Goal: Information Seeking & Learning: Learn about a topic

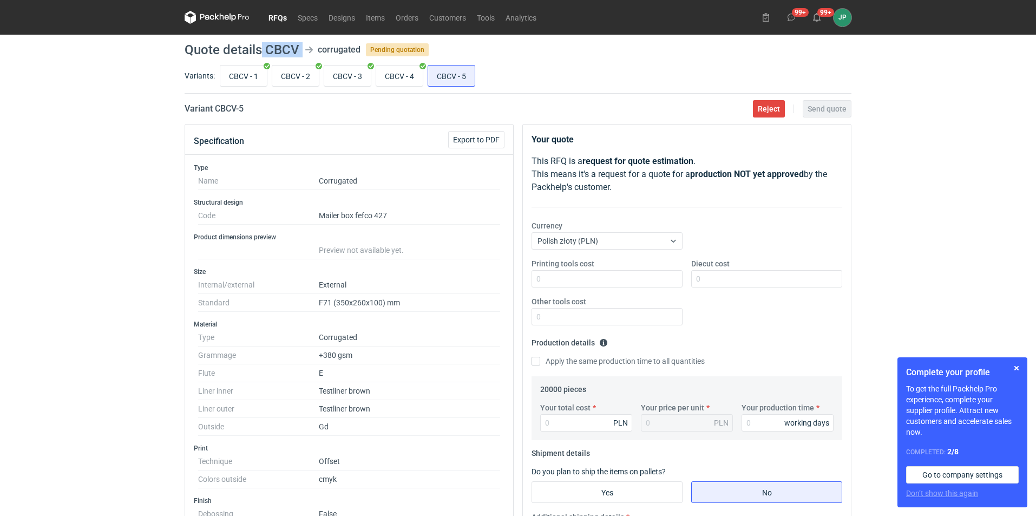
drag, startPoint x: 261, startPoint y: 52, endPoint x: 301, endPoint y: 54, distance: 40.1
click at [301, 54] on header "Quote details CBCV corrugated Pending quotation" at bounding box center [518, 49] width 667 height 13
copy header "CBCV"
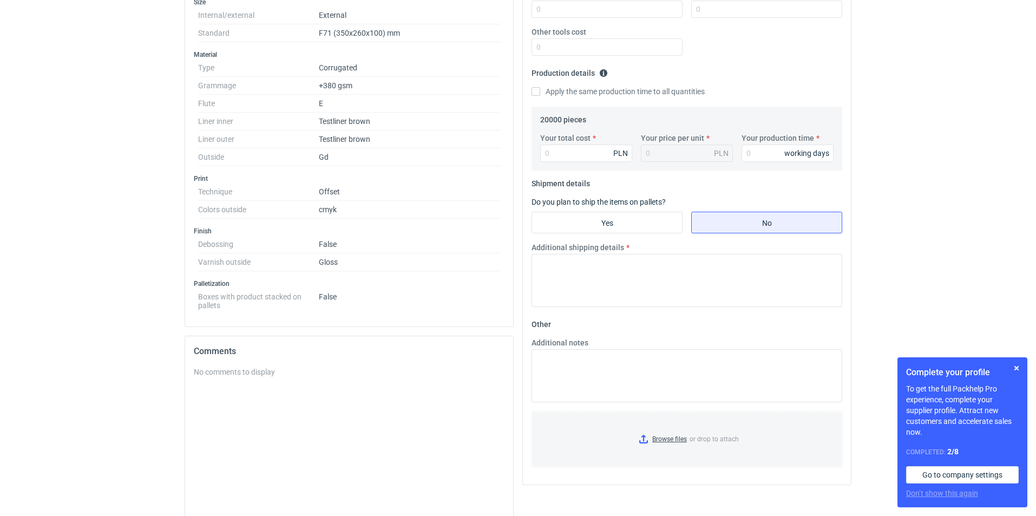
scroll to position [271, 0]
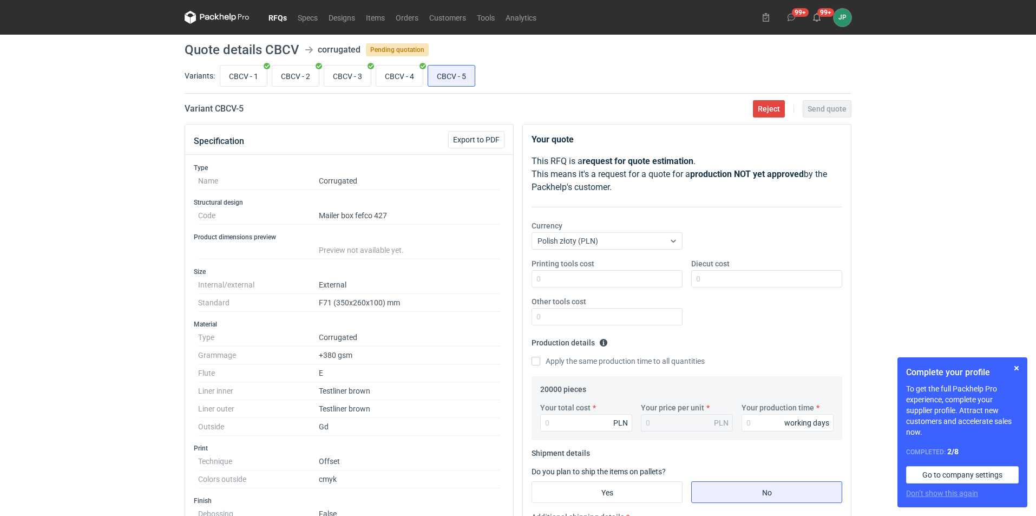
click at [206, 21] on icon at bounding box center [217, 17] width 65 height 13
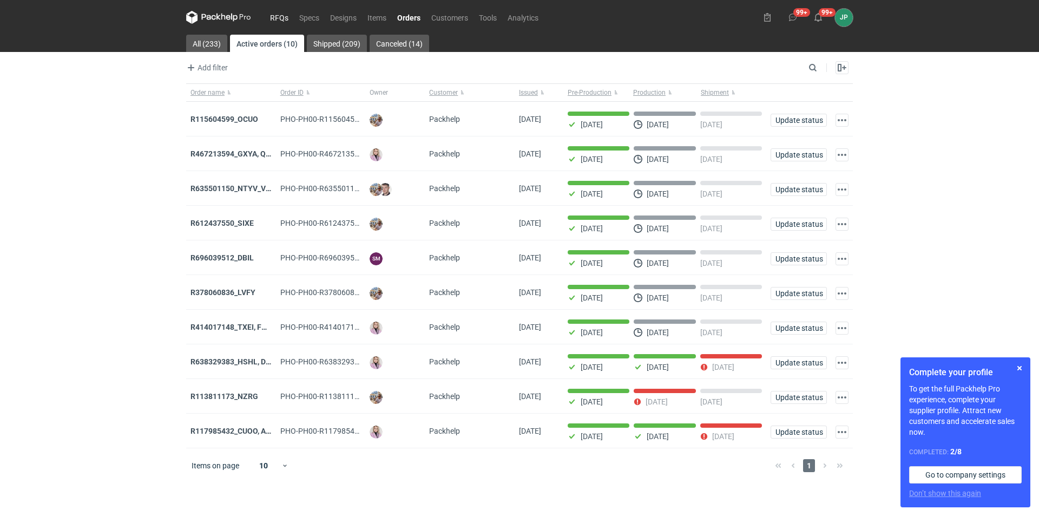
click at [274, 17] on link "RFQs" at bounding box center [279, 17] width 29 height 13
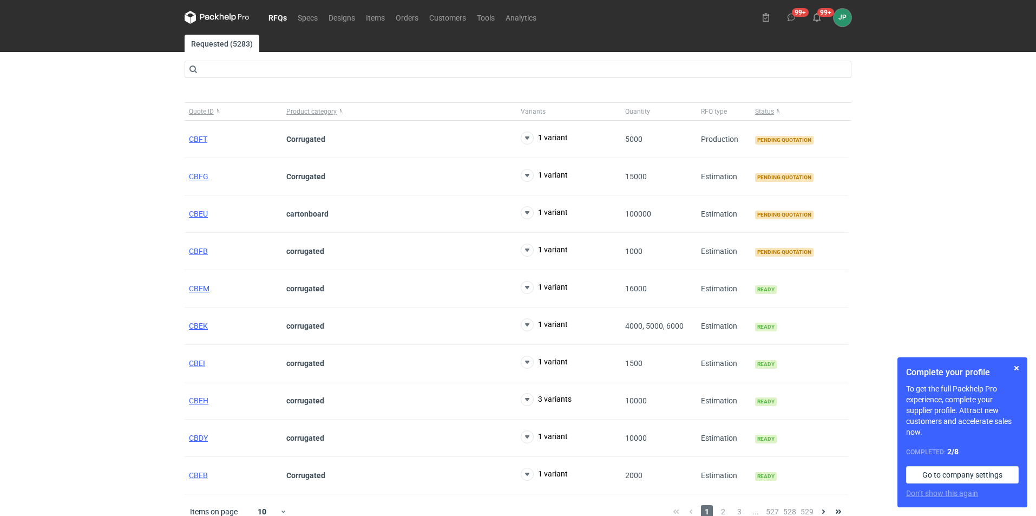
click at [106, 218] on div "RFQs Specs Designs Items Orders Customers Tools Analytics 99+ 99+ JP Justyna Po…" at bounding box center [518, 258] width 1036 height 516
click at [207, 138] on span "CBFT" at bounding box center [198, 139] width 18 height 9
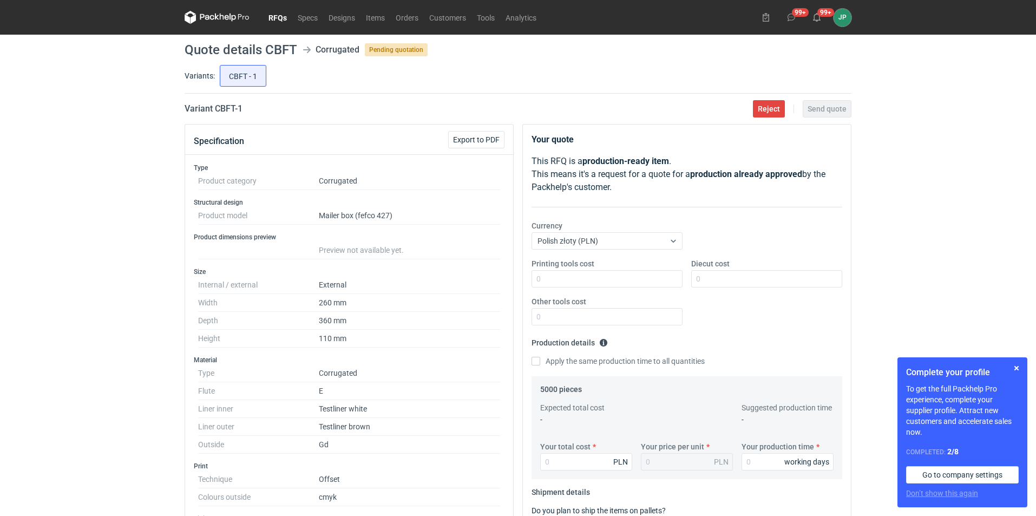
drag, startPoint x: 1008, startPoint y: 0, endPoint x: 805, endPoint y: 32, distance: 206.0
click at [694, 69] on div "CBFT - 1" at bounding box center [535, 76] width 634 height 26
click at [277, 17] on link "RFQs" at bounding box center [277, 17] width 29 height 13
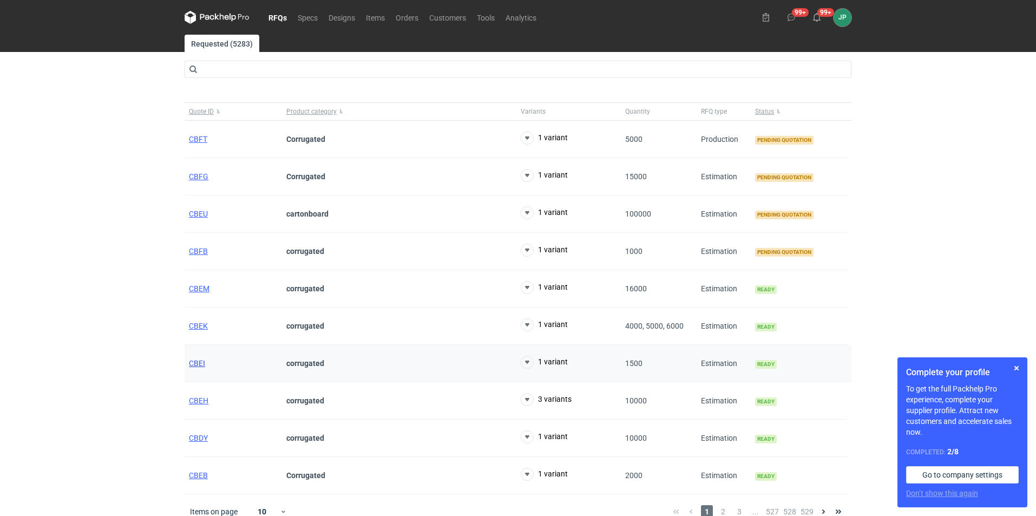
click at [202, 364] on span "CBEI" at bounding box center [197, 363] width 16 height 9
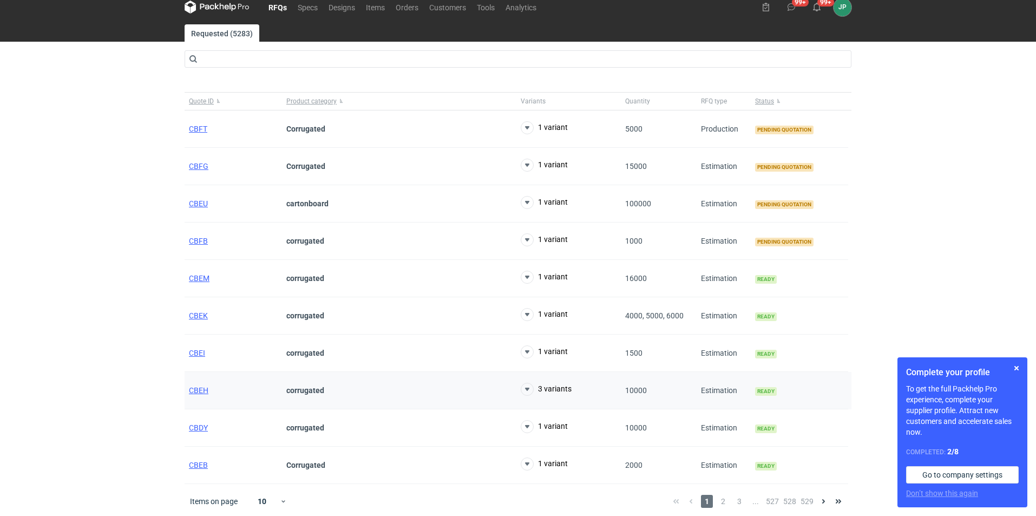
scroll to position [13, 0]
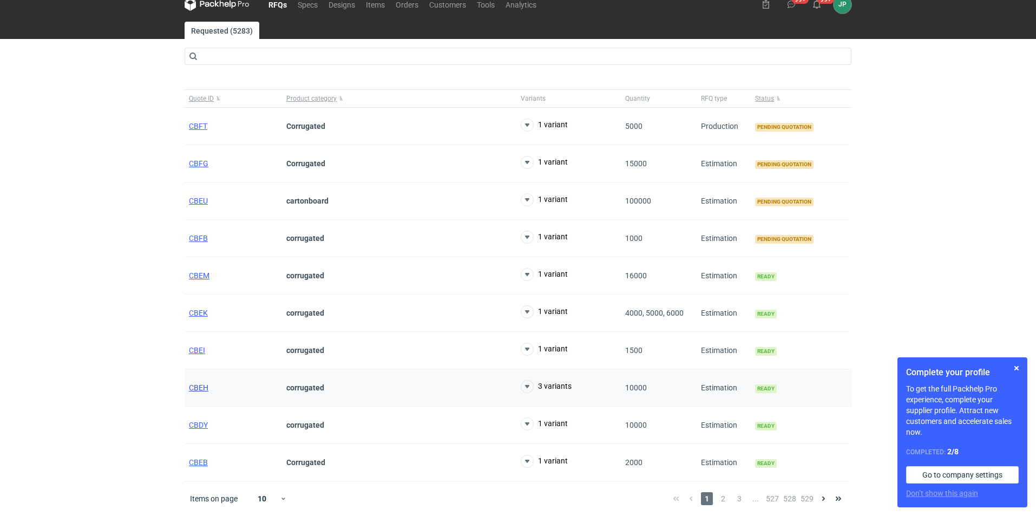
click at [202, 383] on span "CBEH" at bounding box center [198, 387] width 19 height 9
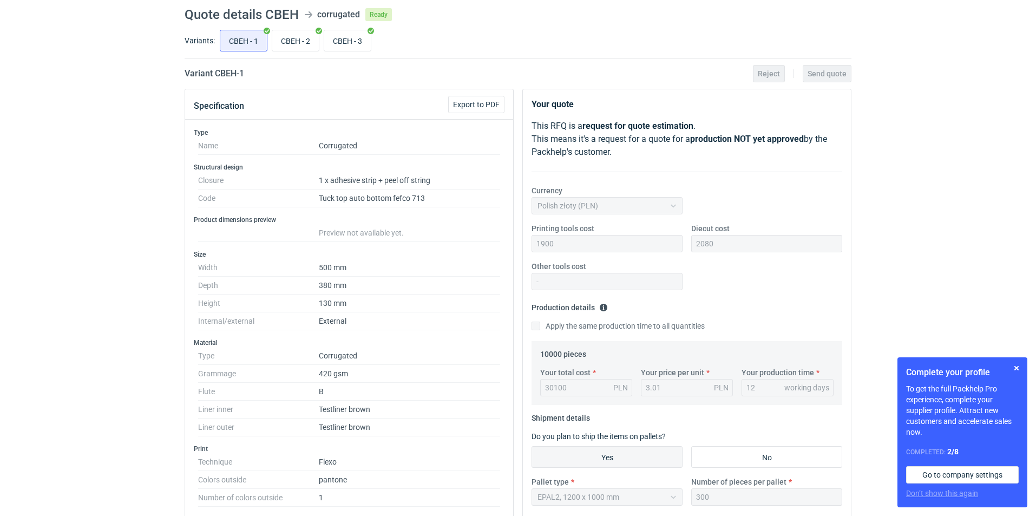
scroll to position [54, 0]
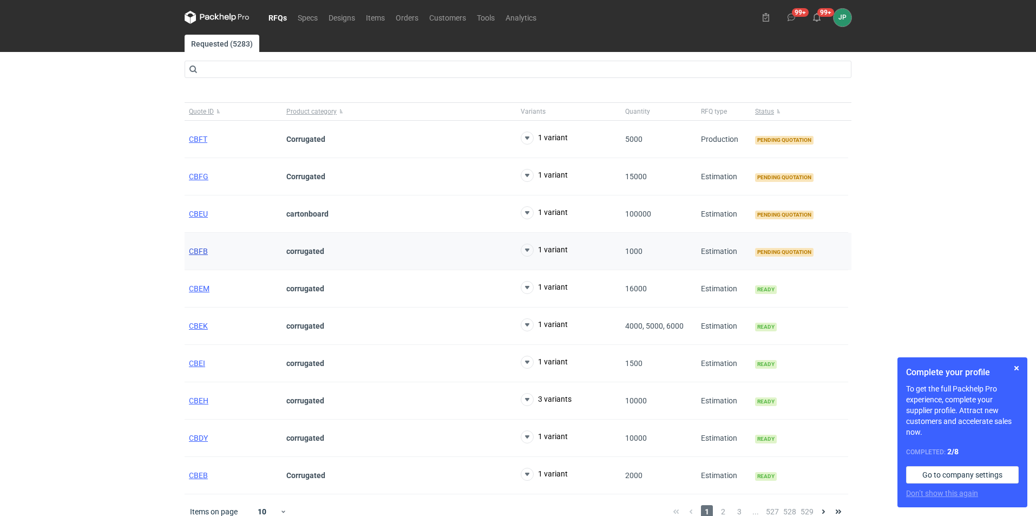
click at [203, 254] on span "CBFB" at bounding box center [198, 251] width 19 height 9
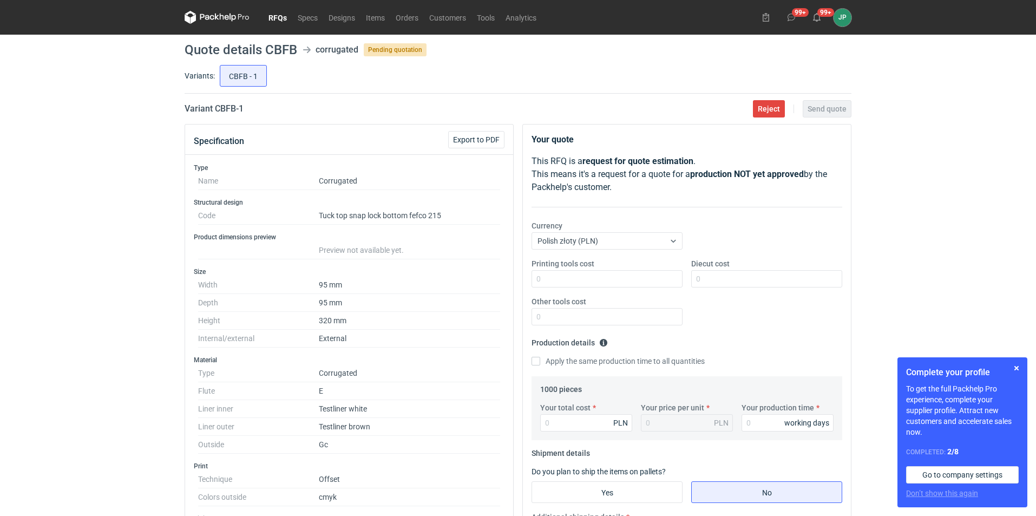
click at [285, 100] on main "Quote details CBFB corrugated Pending quotation Variants: CBFB - 1 Variant CBFB…" at bounding box center [517, 519] width 675 height 969
click at [217, 22] on icon at bounding box center [217, 17] width 65 height 13
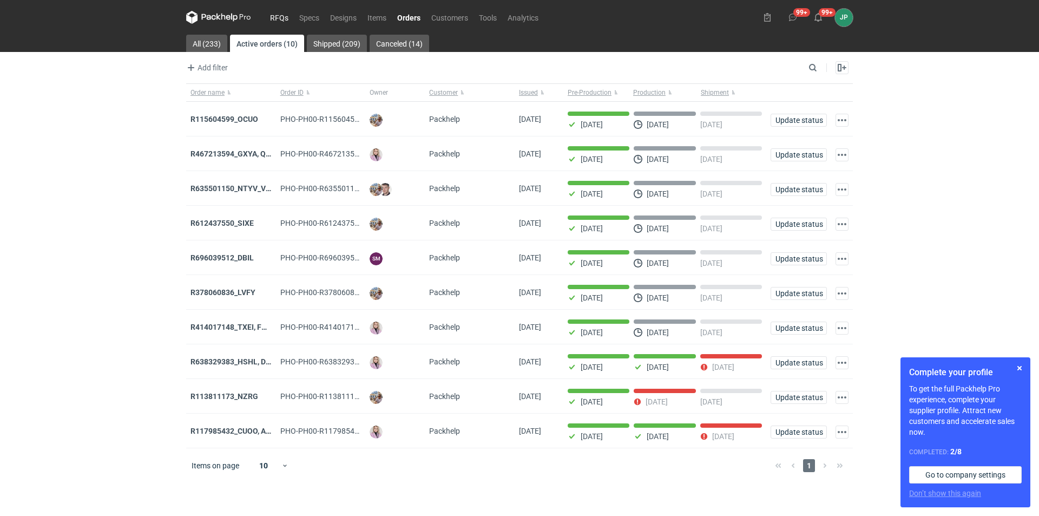
click at [277, 19] on link "RFQs" at bounding box center [279, 17] width 29 height 13
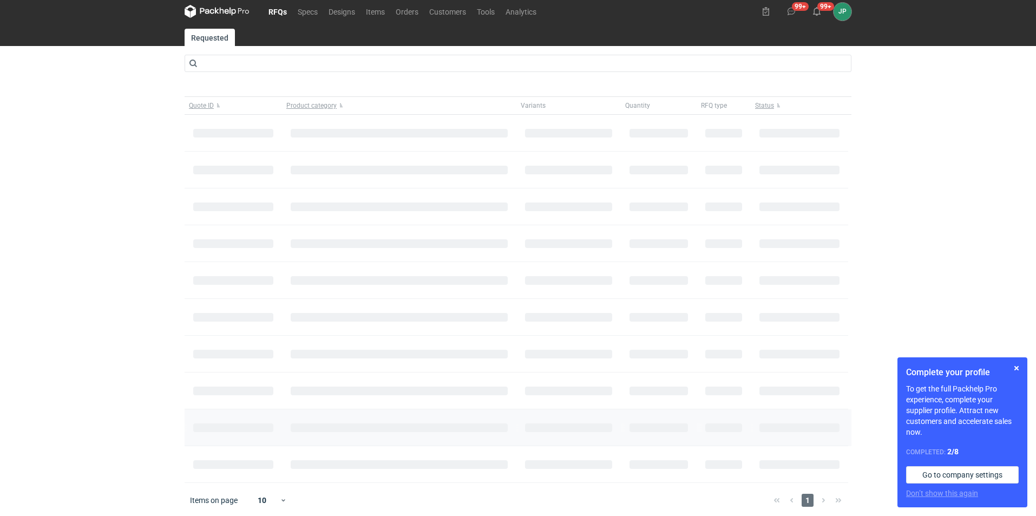
scroll to position [8, 0]
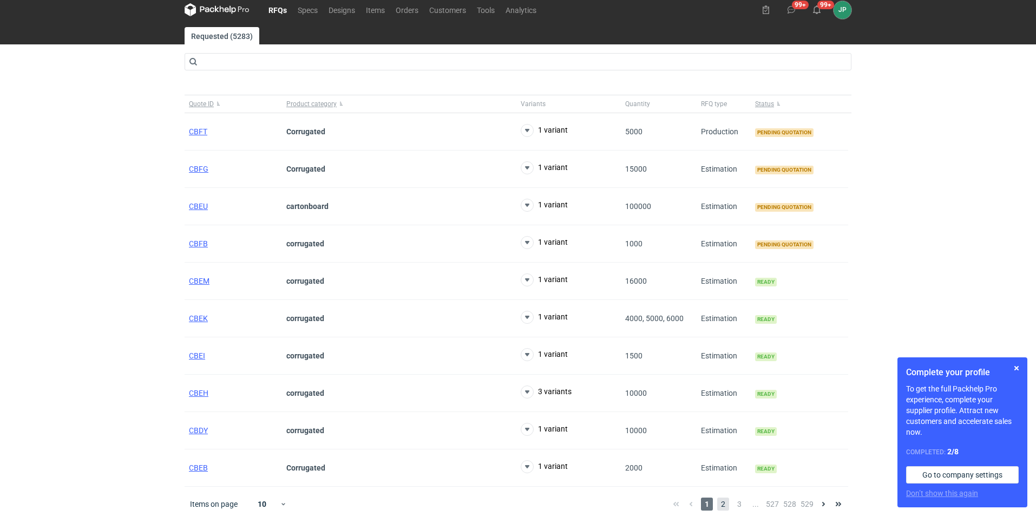
click at [725, 502] on span "2" at bounding box center [723, 503] width 12 height 13
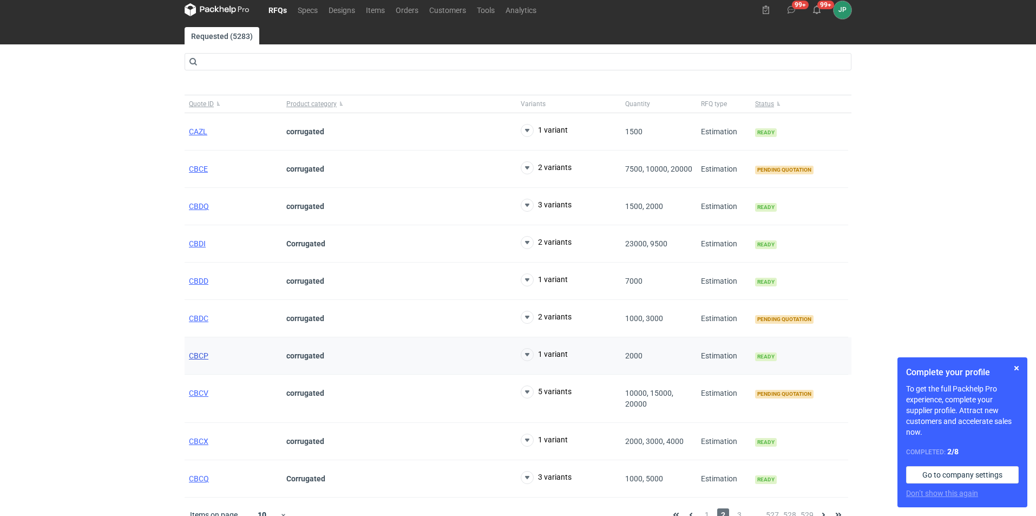
click at [203, 351] on span "CBCP" at bounding box center [198, 355] width 19 height 9
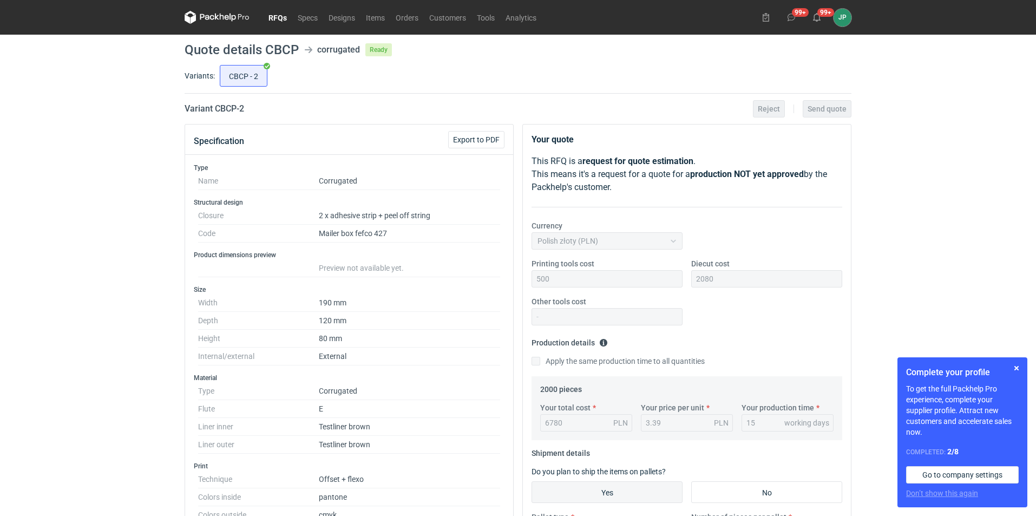
scroll to position [123, 0]
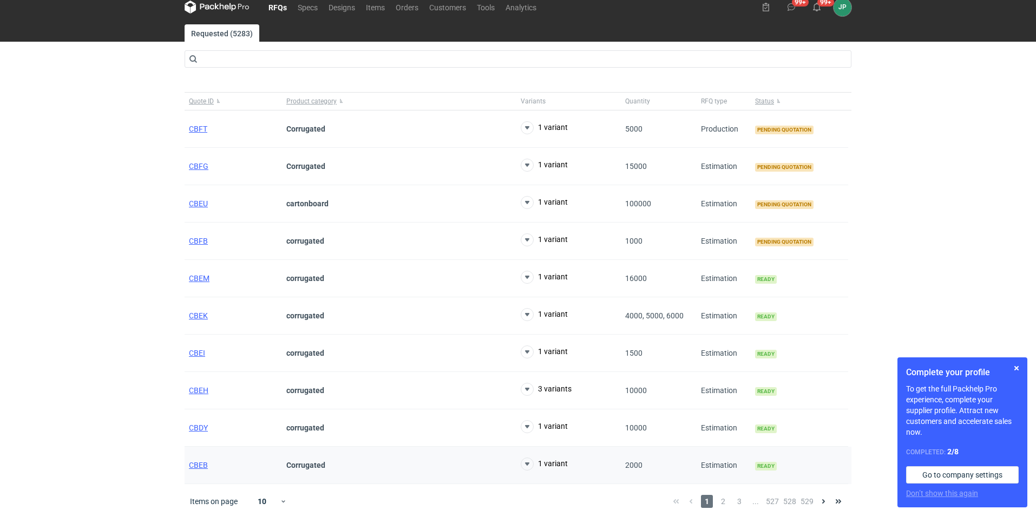
scroll to position [13, 0]
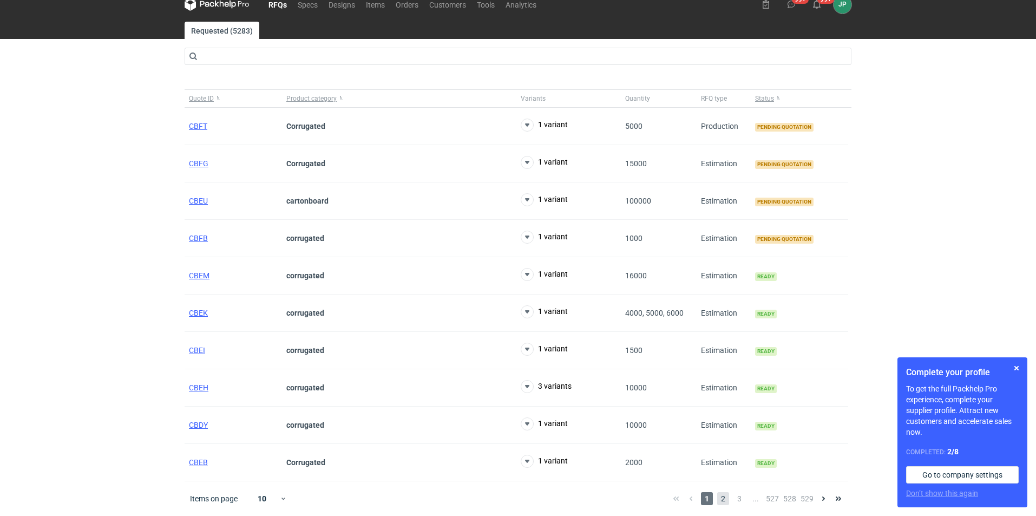
click at [722, 502] on span "2" at bounding box center [723, 498] width 12 height 13
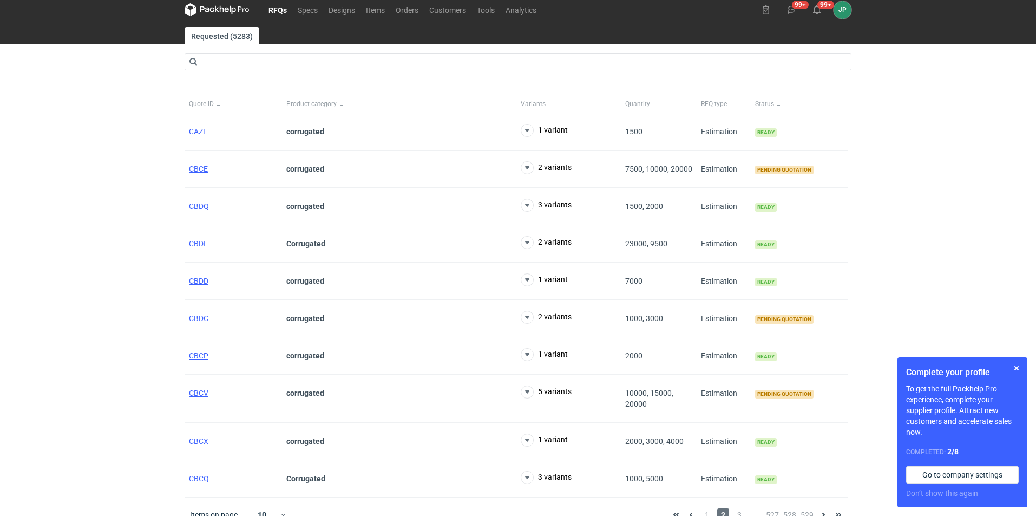
scroll to position [13, 0]
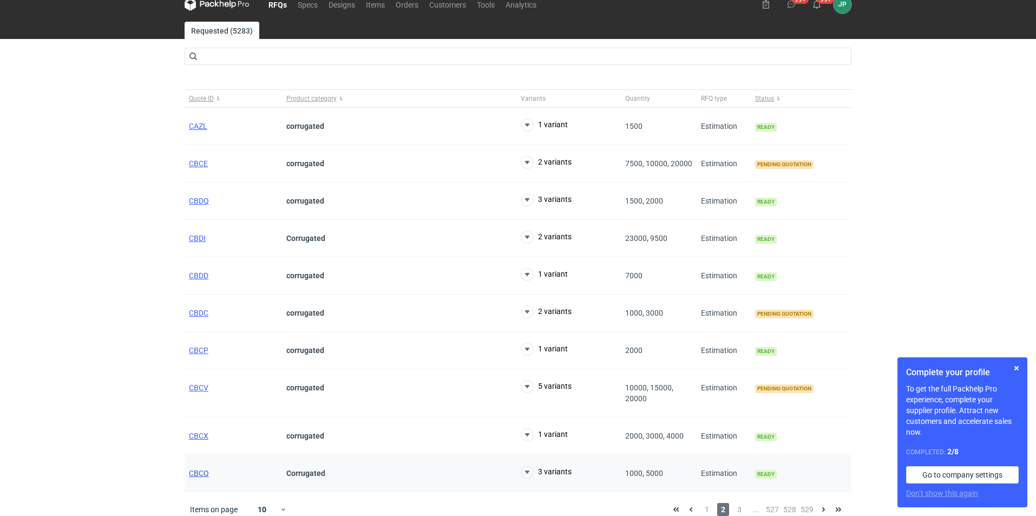
drag, startPoint x: 198, startPoint y: 465, endPoint x: 193, endPoint y: 472, distance: 8.3
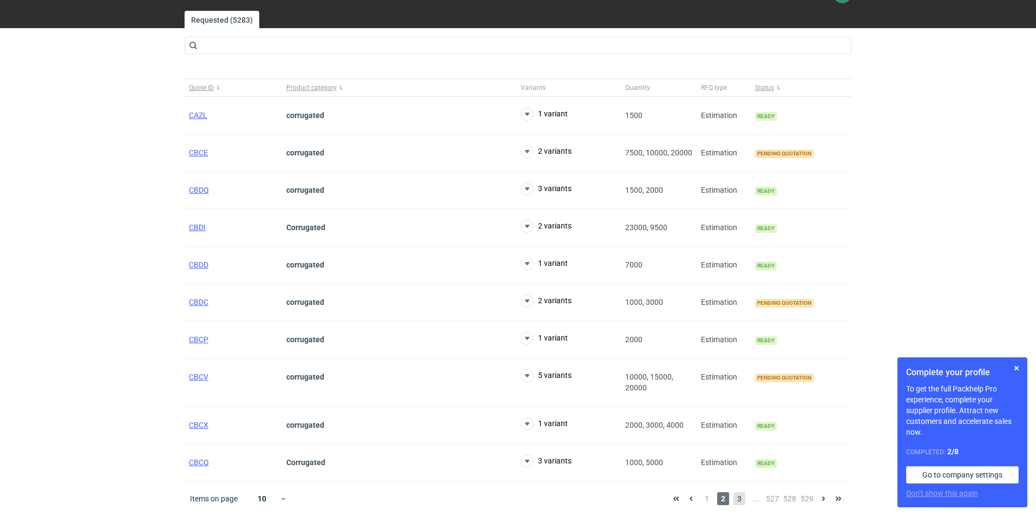
click at [737, 501] on span "3" at bounding box center [739, 498] width 12 height 13
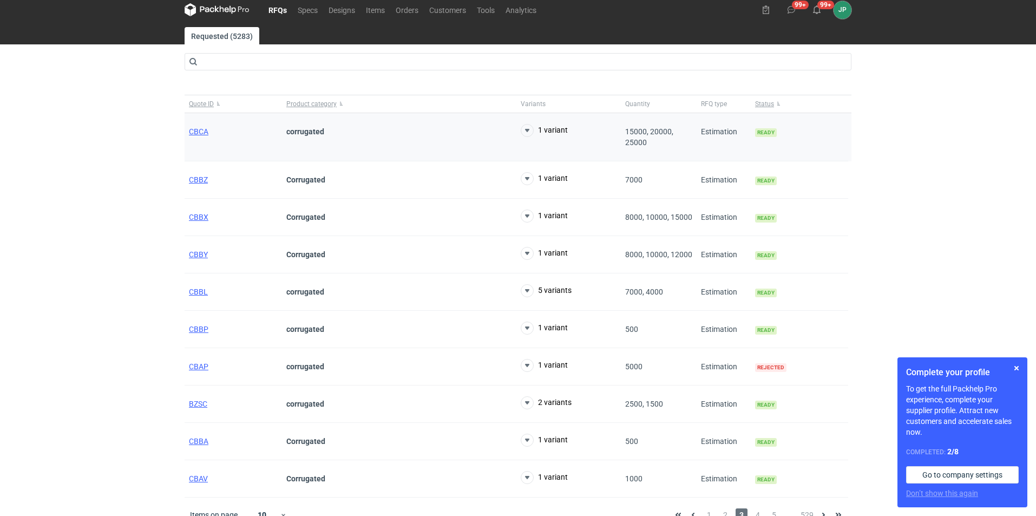
scroll to position [24, 0]
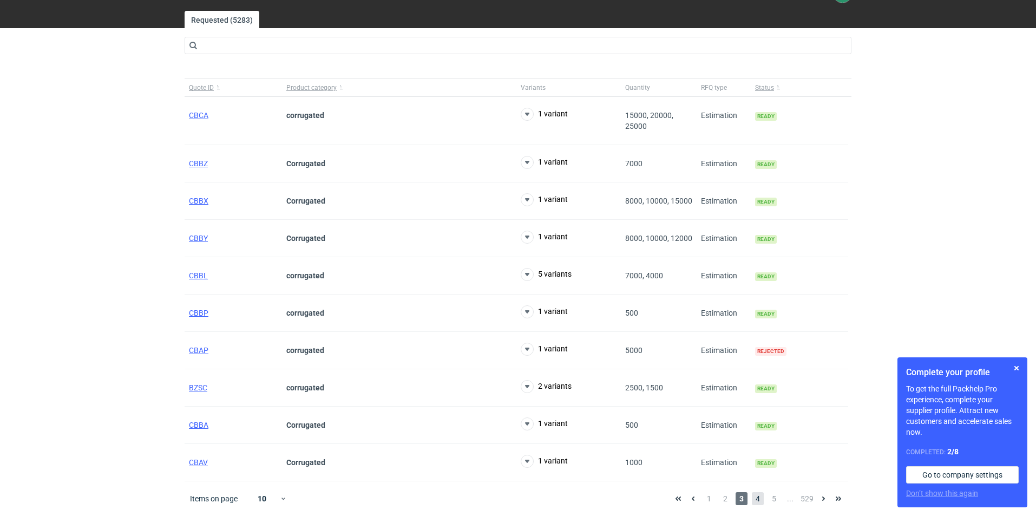
click at [754, 496] on span "4" at bounding box center [758, 498] width 12 height 13
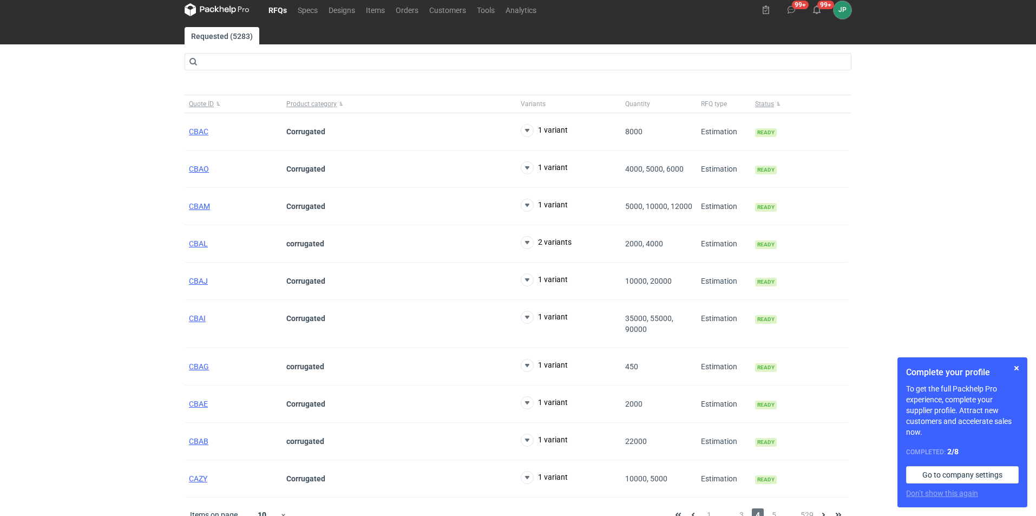
scroll to position [24, 0]
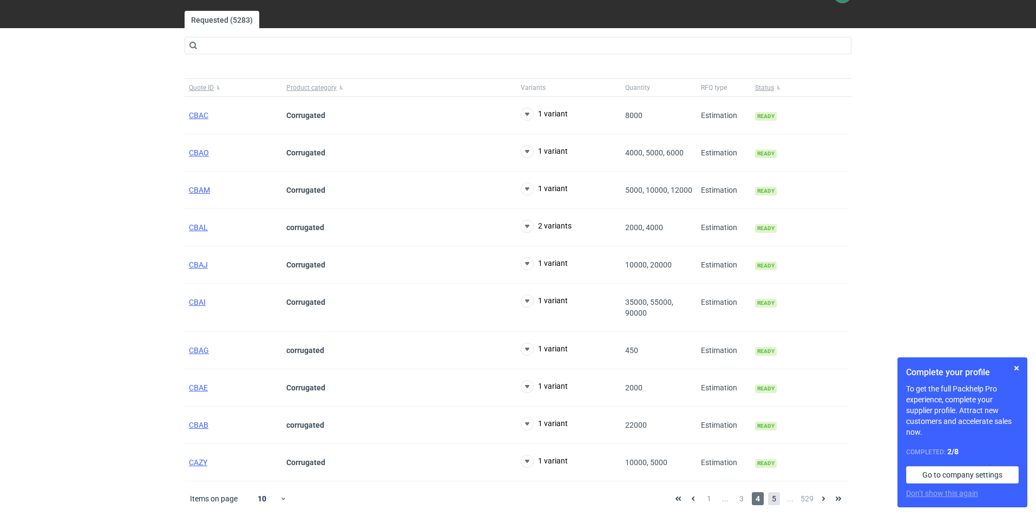
click at [772, 498] on span "5" at bounding box center [774, 498] width 12 height 13
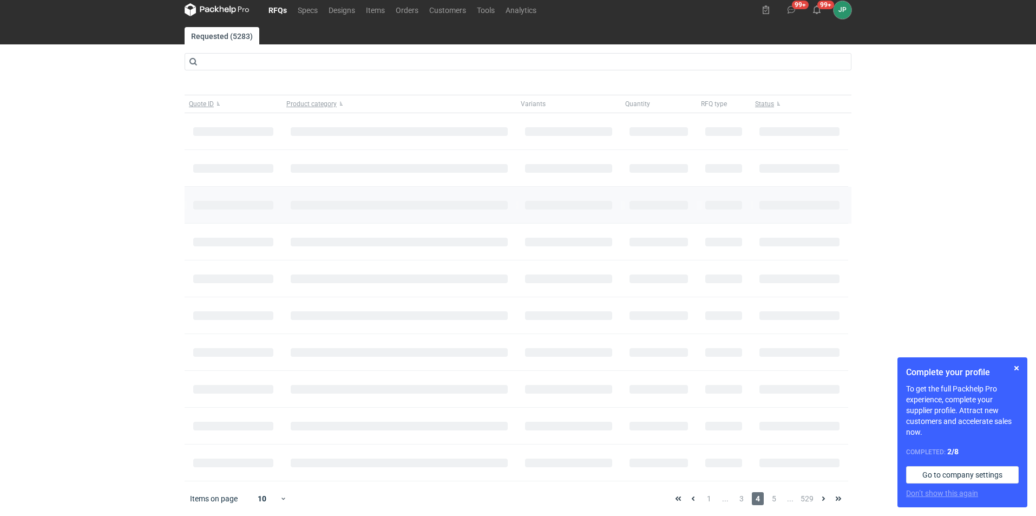
scroll to position [13, 0]
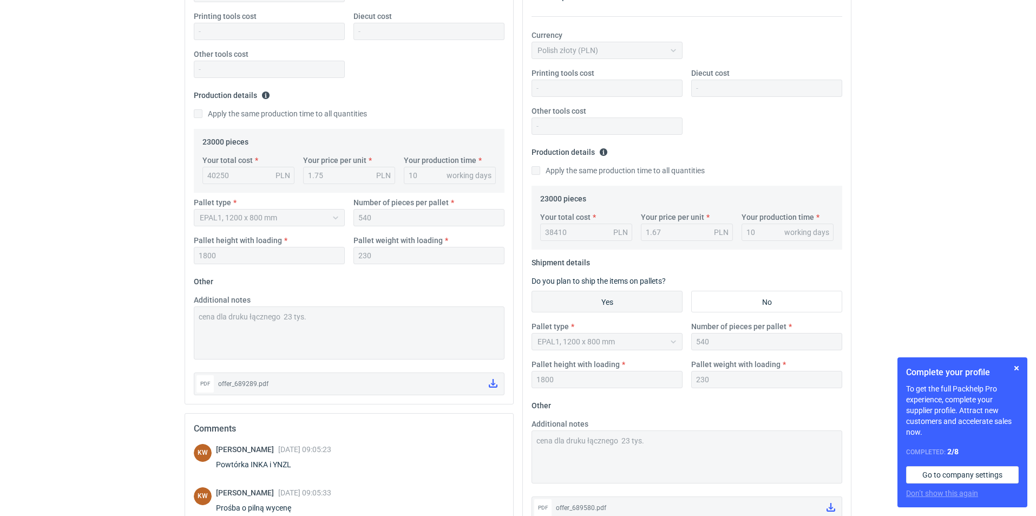
scroll to position [54, 0]
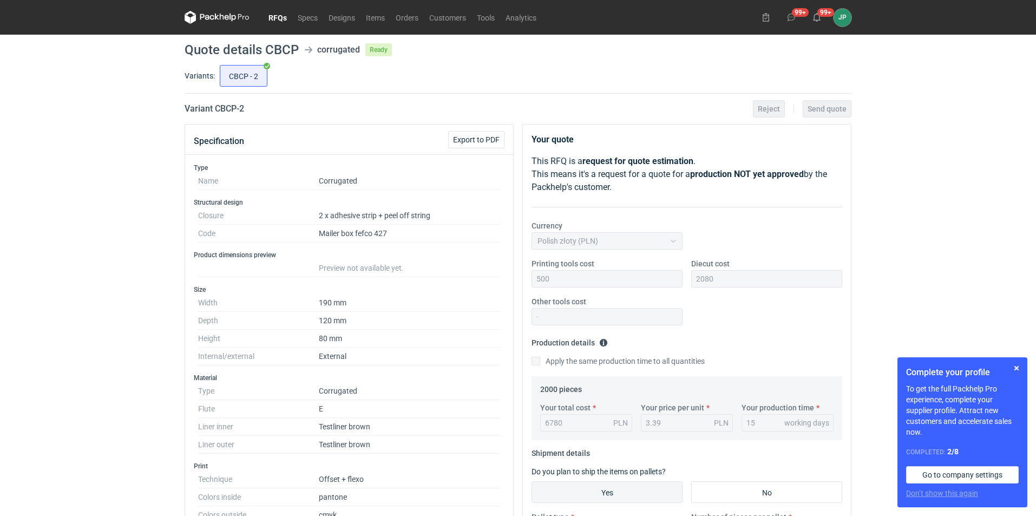
scroll to position [123, 0]
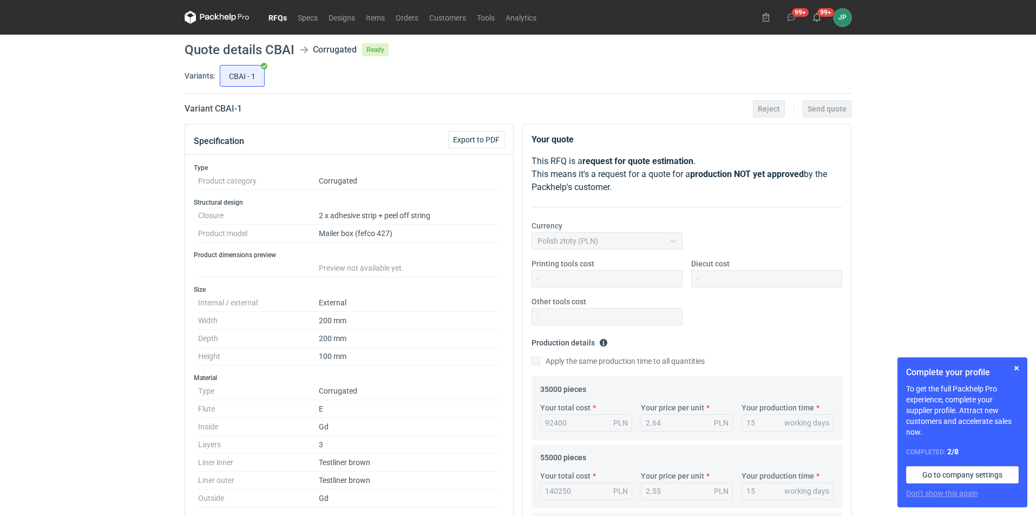
scroll to position [101, 0]
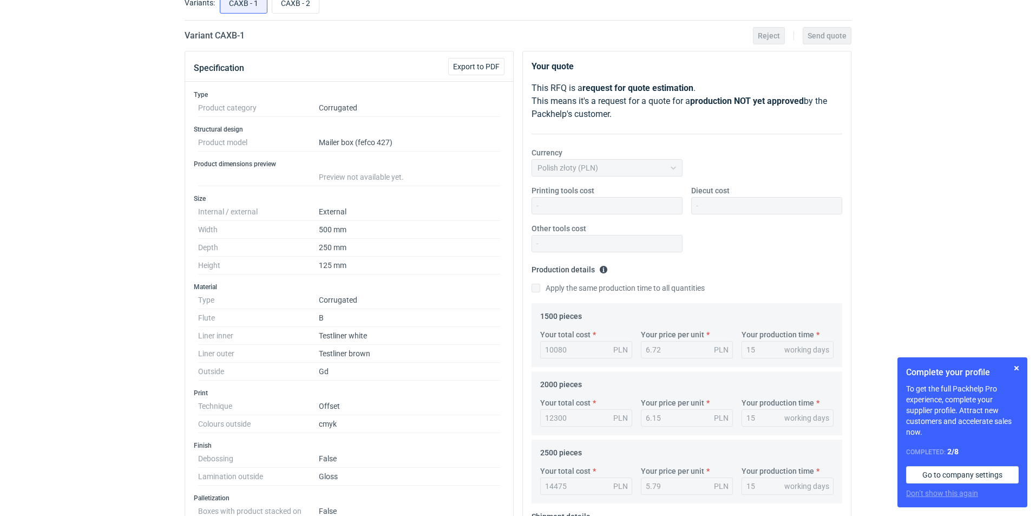
scroll to position [54, 0]
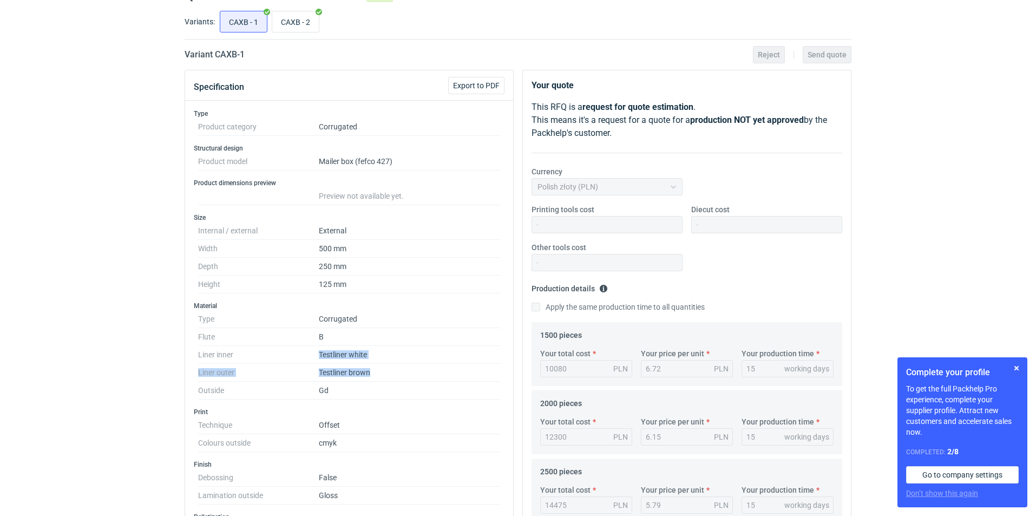
drag, startPoint x: 389, startPoint y: 377, endPoint x: 297, endPoint y: 352, distance: 94.9
click at [297, 352] on dl "Type Corrugated Flute B Liner inner Testliner white Liner outer Testliner brown…" at bounding box center [349, 354] width 302 height 89
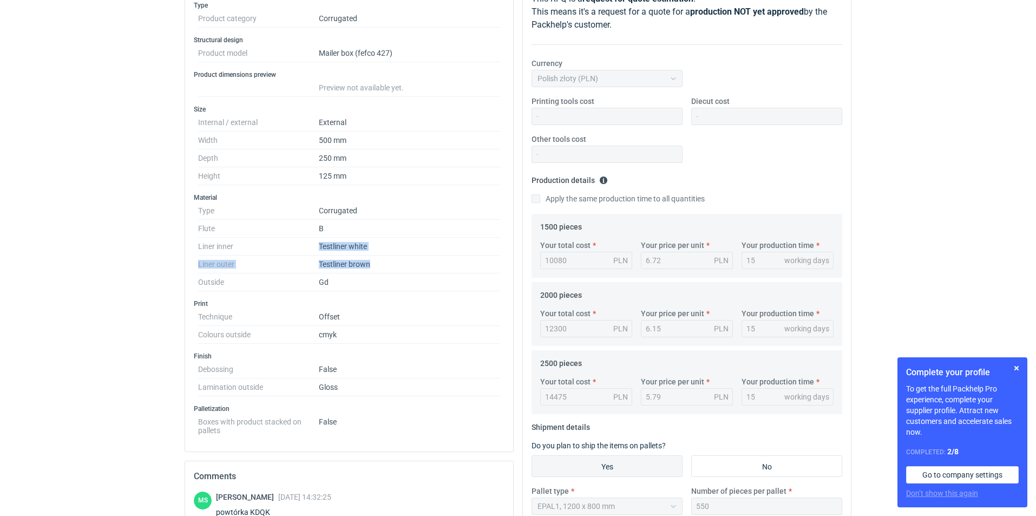
click at [363, 241] on dd "Testliner white" at bounding box center [409, 247] width 181 height 18
click at [372, 257] on dd "Testliner brown" at bounding box center [409, 264] width 181 height 18
click at [375, 268] on dd "Testliner brown" at bounding box center [409, 264] width 181 height 18
drag, startPoint x: 349, startPoint y: 264, endPoint x: 312, endPoint y: 262, distance: 36.8
click at [312, 262] on dl "Type Corrugated Flute B Liner inner Testliner white Liner outer Testliner brown…" at bounding box center [349, 246] width 302 height 89
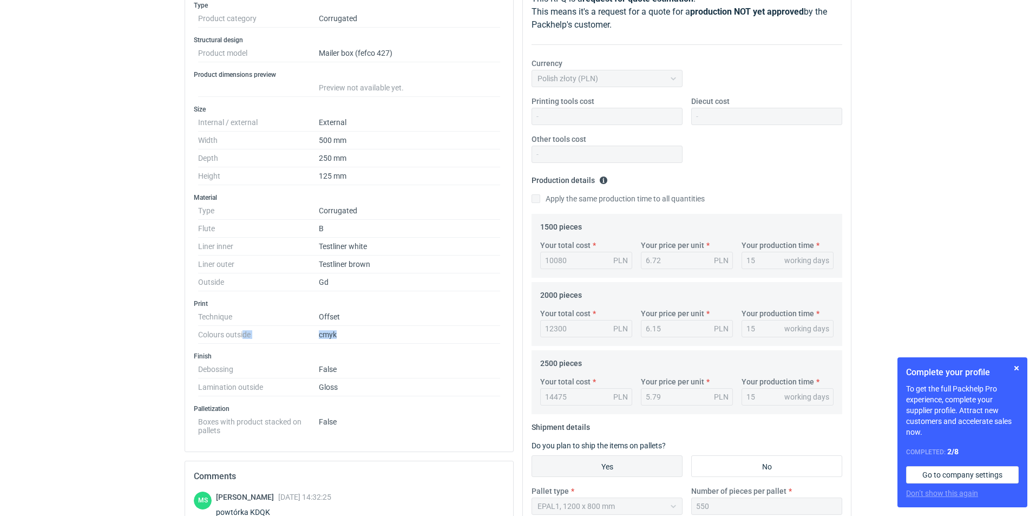
drag, startPoint x: 341, startPoint y: 337, endPoint x: 330, endPoint y: 341, distance: 11.7
click at [246, 335] on dl "Technique Offset Colours outside cmyk" at bounding box center [349, 326] width 302 height 36
drag, startPoint x: 343, startPoint y: 391, endPoint x: 238, endPoint y: 384, distance: 104.7
click at [238, 384] on dl "Debossing False Lamination outside Gloss" at bounding box center [349, 378] width 302 height 36
click at [370, 394] on dd "Gloss" at bounding box center [409, 387] width 181 height 18
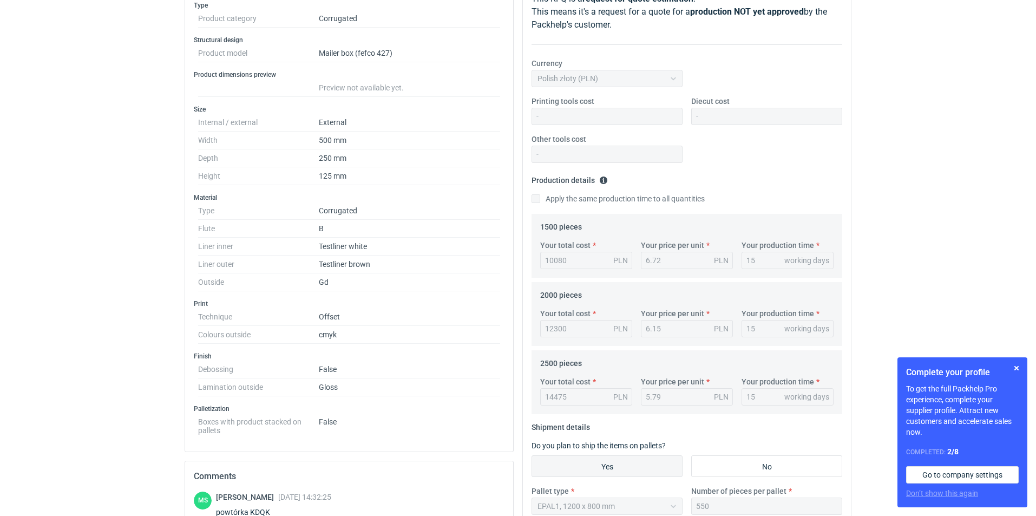
drag, startPoint x: 388, startPoint y: 265, endPoint x: 376, endPoint y: 268, distance: 12.7
click at [376, 268] on dd "Testliner brown" at bounding box center [409, 264] width 181 height 18
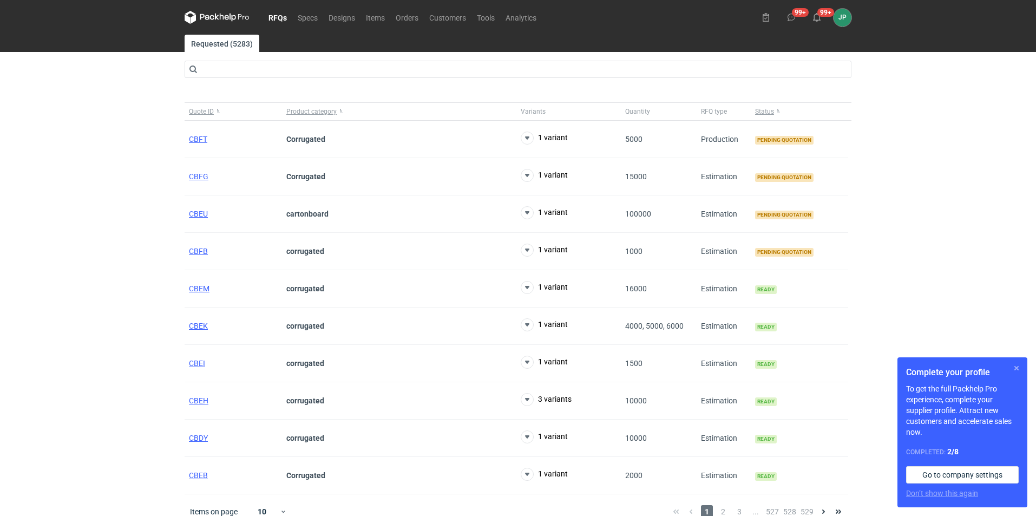
click at [1014, 367] on button "button" at bounding box center [1016, 367] width 13 height 13
